Goal: Navigation & Orientation: Find specific page/section

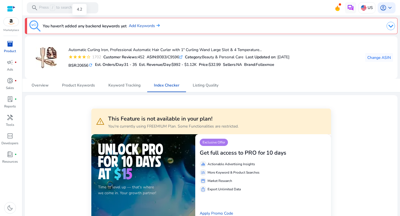
scroll to position [37, 0]
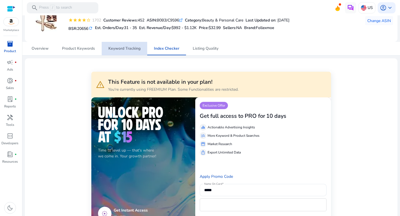
click at [121, 49] on span "Keyword Tracking" at bounding box center [124, 49] width 32 height 4
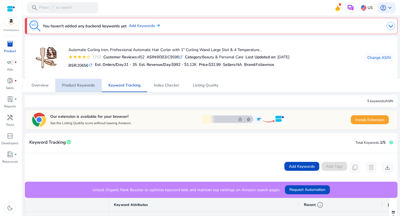
click at [79, 83] on span "Product Keywords" at bounding box center [78, 85] width 33 height 13
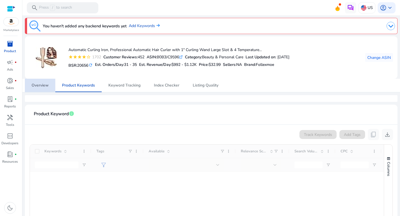
click at [42, 86] on span "Overview" at bounding box center [40, 86] width 17 height 4
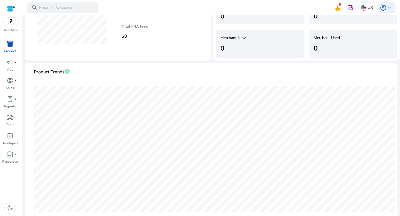
scroll to position [330, 0]
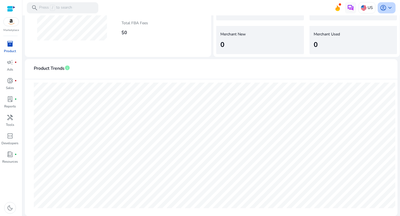
click at [387, 8] on span "keyboard_arrow_down" at bounding box center [390, 7] width 7 height 7
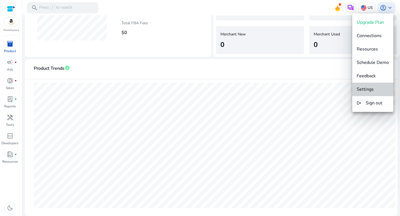
click at [363, 88] on span "Settings" at bounding box center [365, 89] width 17 height 6
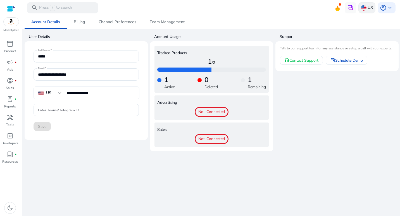
click at [371, 7] on p "US" at bounding box center [370, 8] width 5 height 10
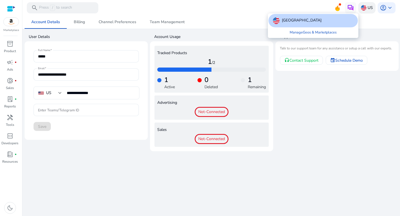
click at [371, 7] on div at bounding box center [200, 108] width 400 height 216
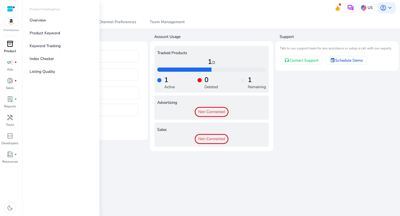
click at [10, 45] on span "inventory_2" at bounding box center [10, 44] width 7 height 7
